Goal: Transaction & Acquisition: Purchase product/service

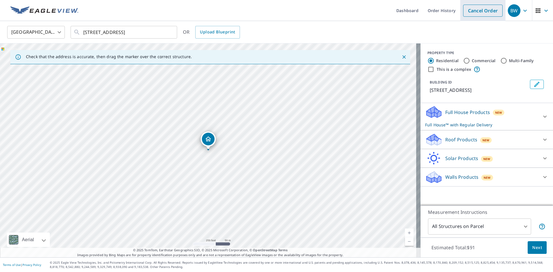
click at [475, 10] on link "Cancel Order" at bounding box center [482, 11] width 39 height 12
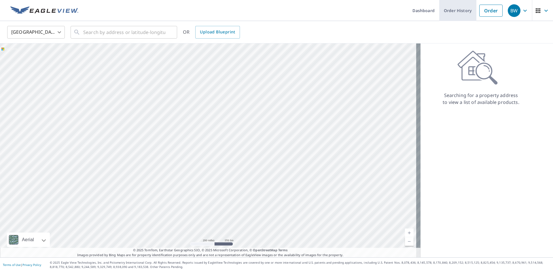
click at [449, 10] on link "Order History" at bounding box center [457, 10] width 37 height 21
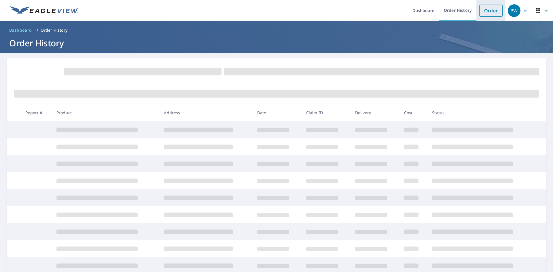
click at [479, 10] on link "Order" at bounding box center [490, 11] width 23 height 12
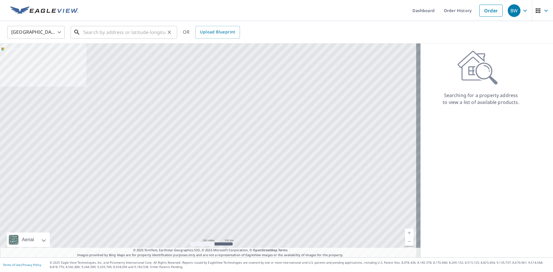
click at [114, 31] on input "text" at bounding box center [124, 32] width 82 height 16
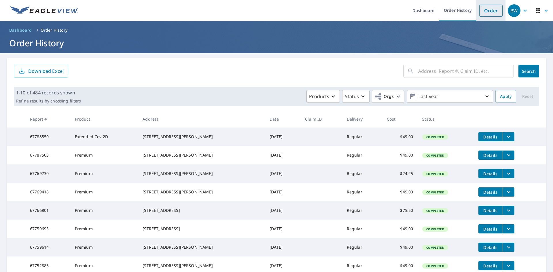
click at [487, 13] on link "Order" at bounding box center [490, 11] width 23 height 12
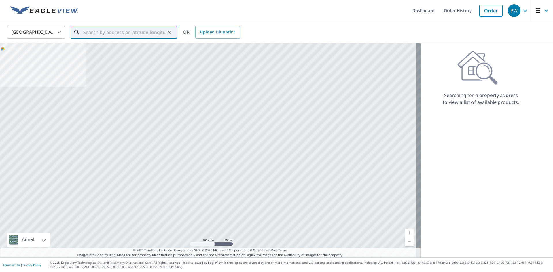
click at [138, 33] on input "text" at bounding box center [124, 32] width 82 height 16
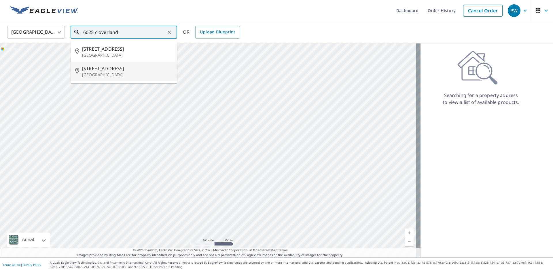
click at [116, 77] on p "[GEOGRAPHIC_DATA]" at bounding box center [127, 75] width 90 height 6
type input "[STREET_ADDRESS]"
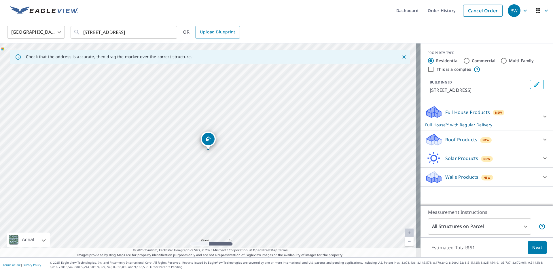
click at [447, 139] on p "Roof Products" at bounding box center [461, 139] width 32 height 7
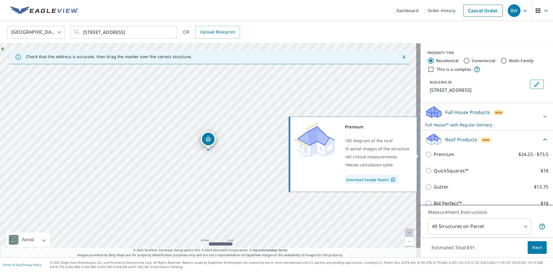
click at [445, 156] on p "Premium" at bounding box center [443, 154] width 20 height 7
click at [433, 156] on input "Premium $24.25 - $75.5" at bounding box center [429, 154] width 9 height 7
checkbox input "true"
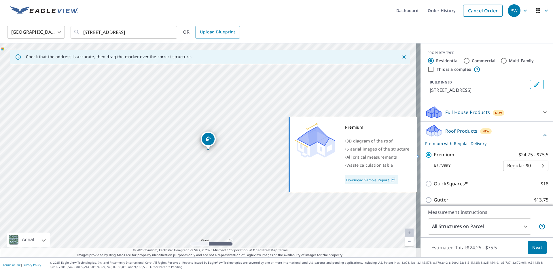
checkbox input "false"
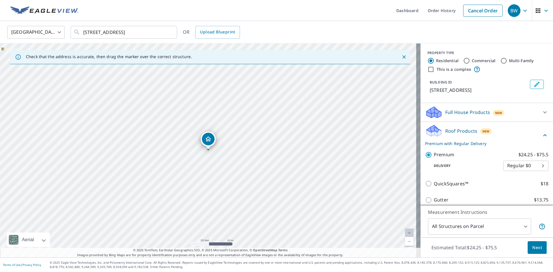
click at [452, 231] on body "BW BW Dashboard Order History Cancel Order BW [GEOGRAPHIC_DATA] [GEOGRAPHIC_DAT…" at bounding box center [276, 136] width 553 height 272
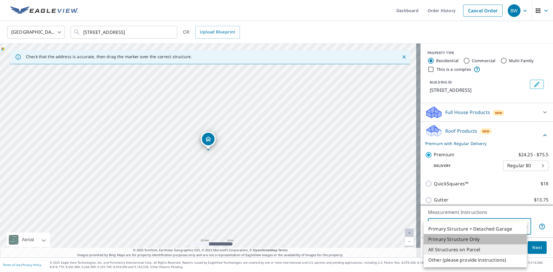
click at [466, 241] on li "Primary Structure Only" at bounding box center [474, 239] width 103 height 10
type input "2"
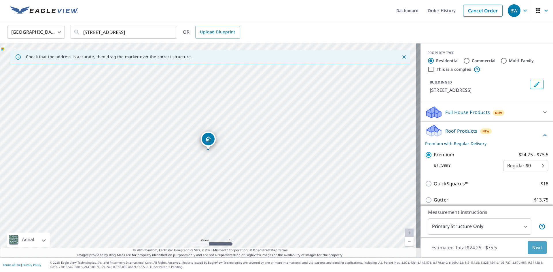
click at [532, 244] on span "Next" at bounding box center [537, 247] width 10 height 7
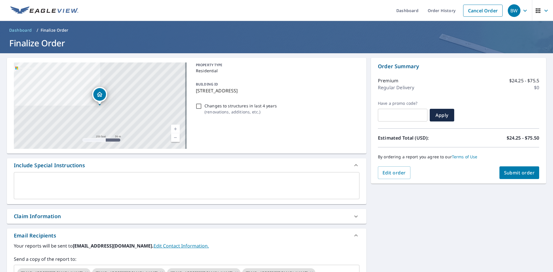
click at [512, 169] on button "Submit order" at bounding box center [519, 172] width 40 height 13
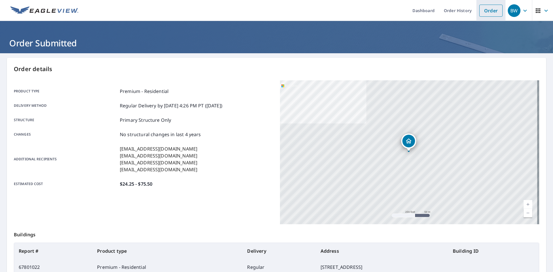
click at [486, 12] on link "Order" at bounding box center [490, 11] width 23 height 12
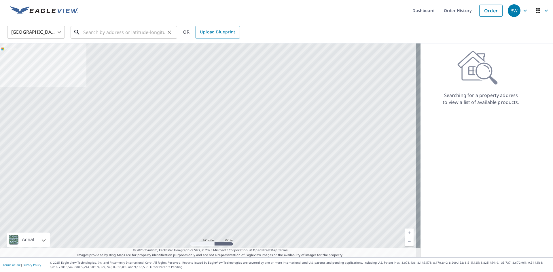
click at [132, 32] on input "text" at bounding box center [124, 32] width 82 height 16
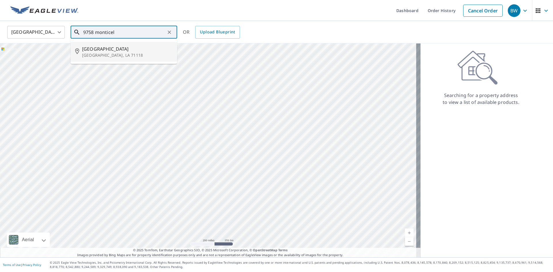
click at [130, 56] on p "[GEOGRAPHIC_DATA], LA 71118" at bounding box center [127, 55] width 90 height 6
type input "[STREET_ADDRESS][PERSON_NAME]"
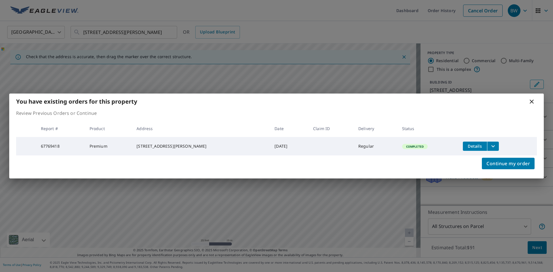
click at [489, 145] on icon "filesDropdownBtn-67769418" at bounding box center [492, 146] width 7 height 7
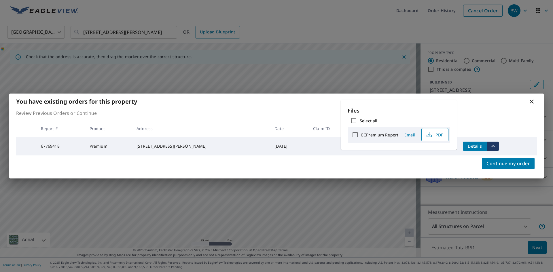
click at [437, 134] on span "PDF" at bounding box center [434, 134] width 18 height 7
click at [530, 98] on icon at bounding box center [531, 101] width 7 height 7
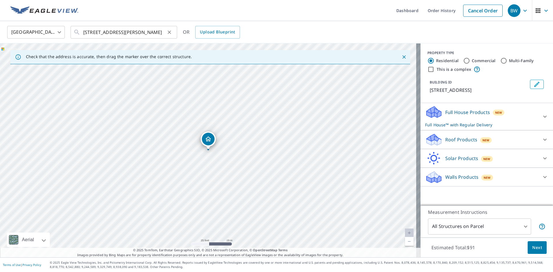
click at [170, 31] on icon "Clear" at bounding box center [169, 32] width 6 height 6
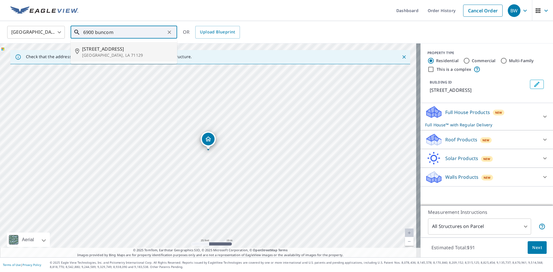
click at [112, 55] on p "[GEOGRAPHIC_DATA], LA 71129" at bounding box center [127, 55] width 90 height 6
type input "[STREET_ADDRESS]"
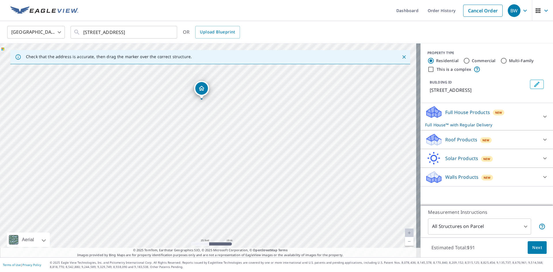
drag, startPoint x: 249, startPoint y: 162, endPoint x: 243, endPoint y: 111, distance: 51.1
click at [243, 111] on div "[STREET_ADDRESS]" at bounding box center [210, 150] width 420 height 214
drag, startPoint x: 243, startPoint y: 119, endPoint x: 214, endPoint y: 135, distance: 32.6
click at [214, 135] on div "[STREET_ADDRESS]" at bounding box center [210, 150] width 420 height 214
click at [218, 105] on div "[STREET_ADDRESS]" at bounding box center [210, 150] width 420 height 214
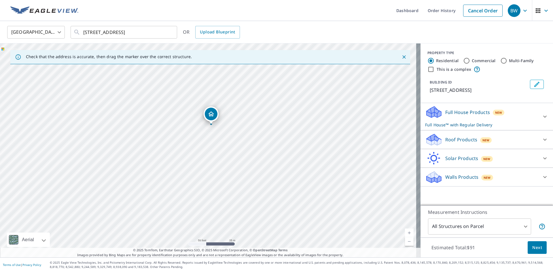
drag, startPoint x: 202, startPoint y: 70, endPoint x: 213, endPoint y: 117, distance: 48.3
click at [457, 142] on p "Roof Products" at bounding box center [461, 139] width 32 height 7
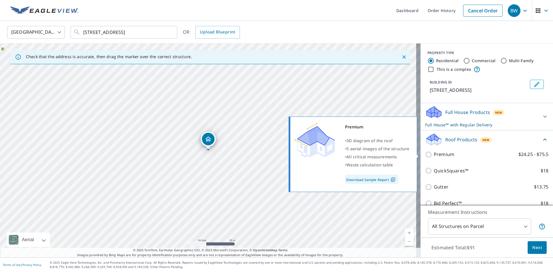
click at [445, 155] on p "Premium" at bounding box center [443, 154] width 20 height 7
click at [433, 155] on input "Premium $24.25 - $75.5" at bounding box center [429, 154] width 9 height 7
checkbox input "true"
checkbox input "false"
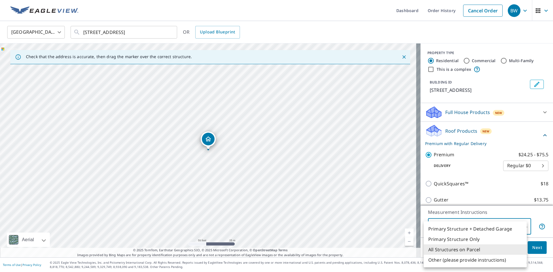
click at [452, 231] on body "BW BW Dashboard Order History Cancel Order BW [GEOGRAPHIC_DATA] US ​ [STREET_AD…" at bounding box center [276, 136] width 553 height 272
click at [463, 241] on li "Primary Structure Only" at bounding box center [474, 239] width 103 height 10
type input "2"
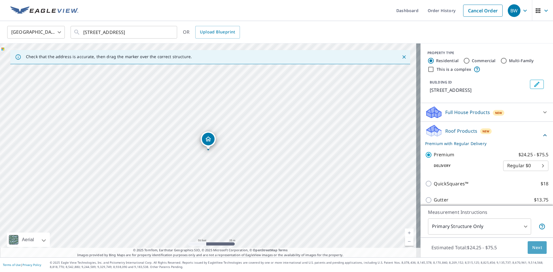
click at [533, 247] on span "Next" at bounding box center [537, 247] width 10 height 7
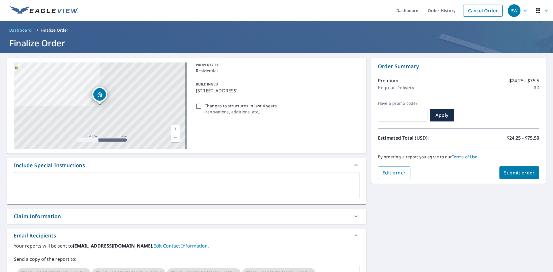
click at [509, 174] on span "Submit order" at bounding box center [519, 173] width 31 height 6
